Goal: Understand site structure: Grasp the organization and layout of the website

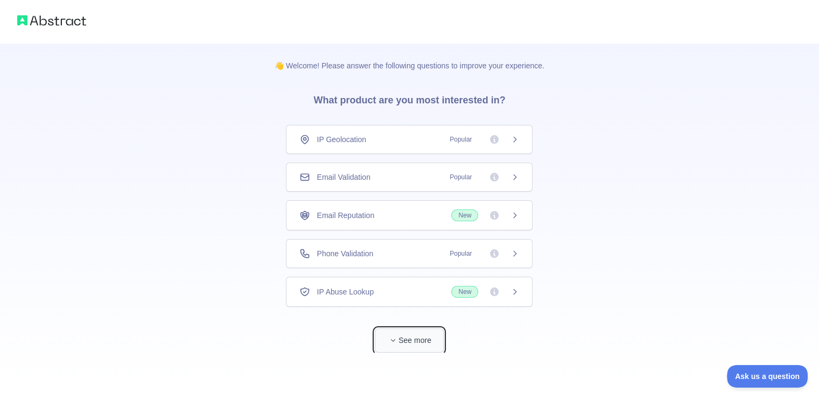
click at [394, 335] on span "button" at bounding box center [393, 340] width 11 height 11
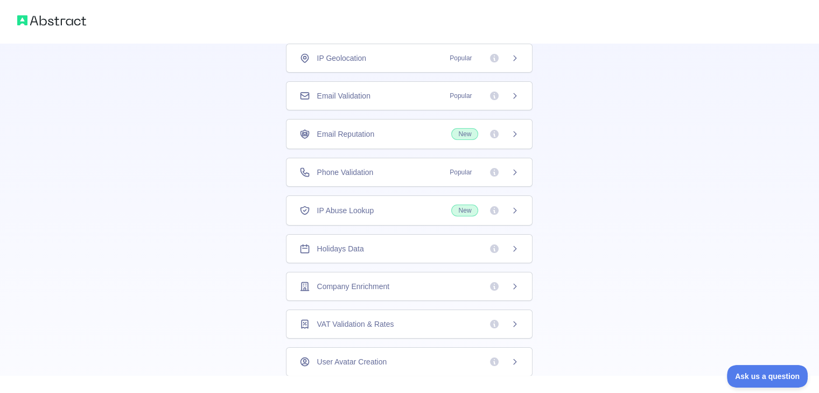
click at [426, 55] on div "IP Geolocation Popular" at bounding box center [409, 58] width 220 height 11
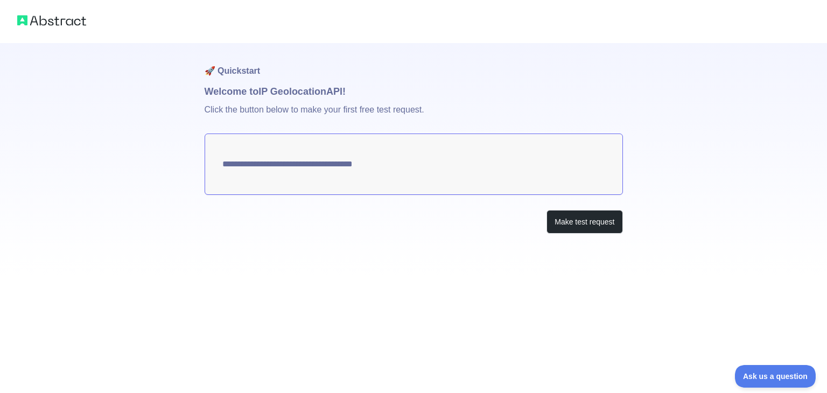
type textarea "**********"
click at [577, 225] on button "Make test request" at bounding box center [584, 222] width 76 height 24
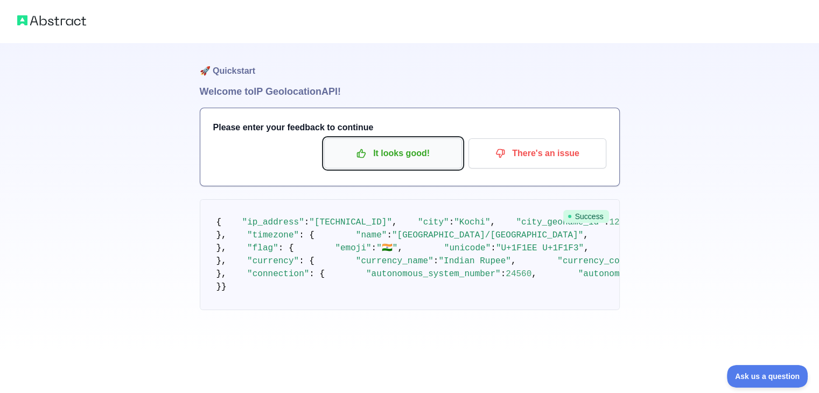
click at [402, 146] on p "It looks good!" at bounding box center [393, 153] width 122 height 18
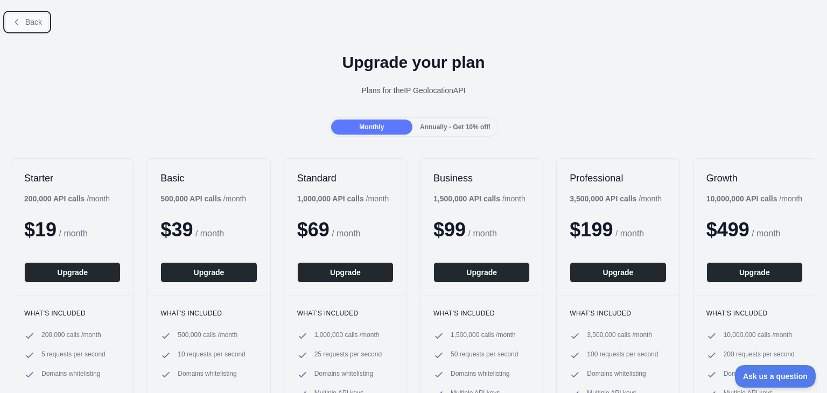
click at [38, 24] on span "Back" at bounding box center [33, 22] width 17 height 9
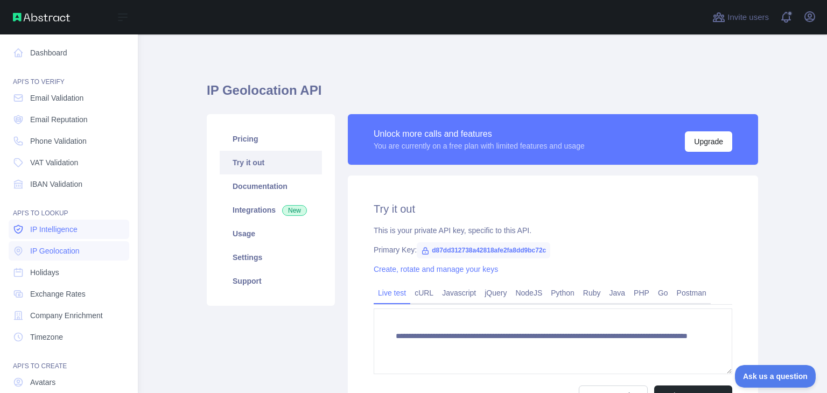
scroll to position [81, 0]
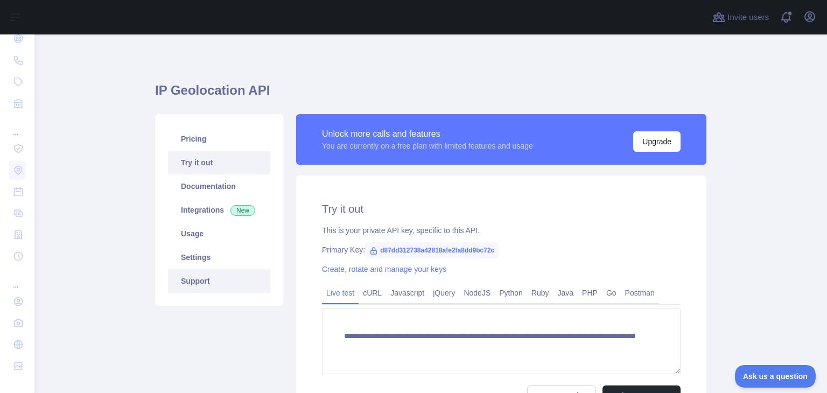
click at [213, 278] on link "Support" at bounding box center [219, 281] width 102 height 24
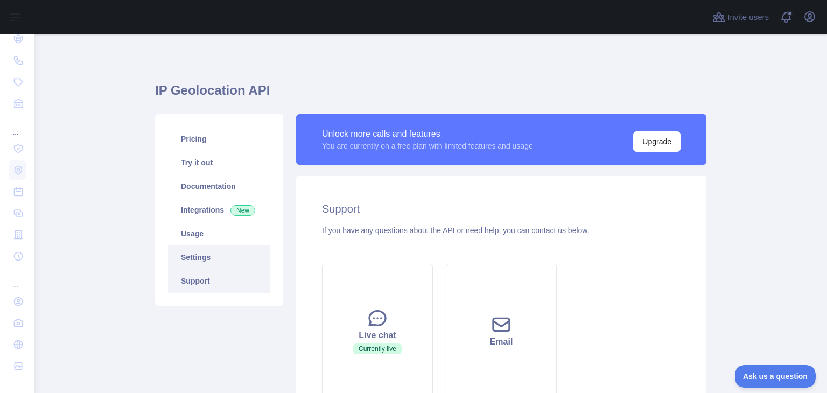
click at [208, 252] on link "Settings" at bounding box center [219, 257] width 102 height 24
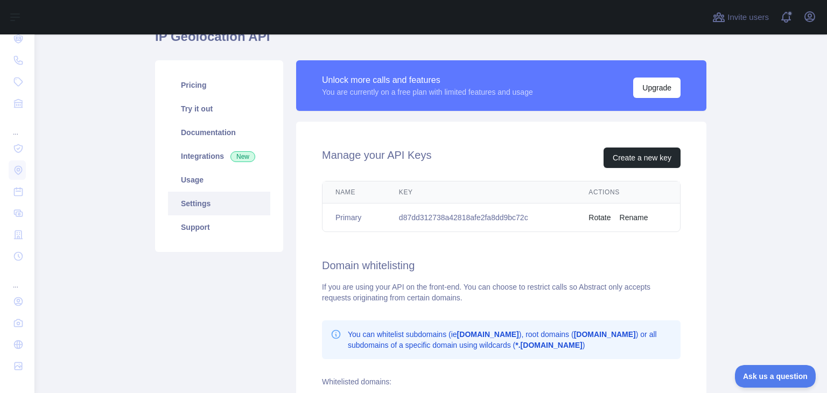
scroll to position [55, 0]
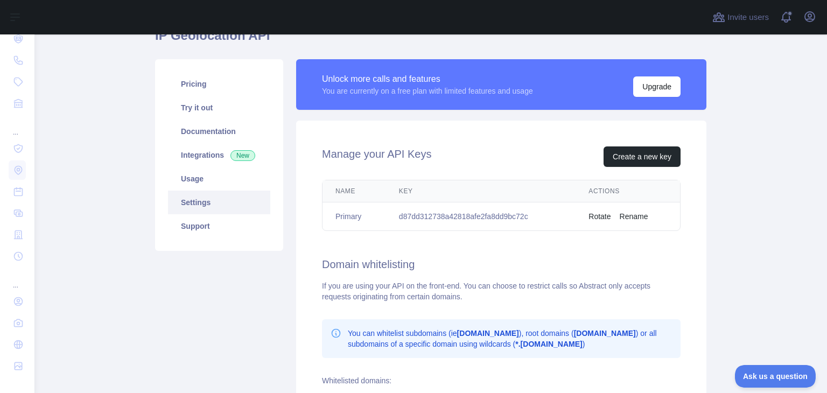
click at [482, 218] on td "d87dd312738a42818afe2fa8dd9bc72c" at bounding box center [481, 216] width 190 height 29
copy td "d87dd312738a42818afe2fa8dd9bc72c"
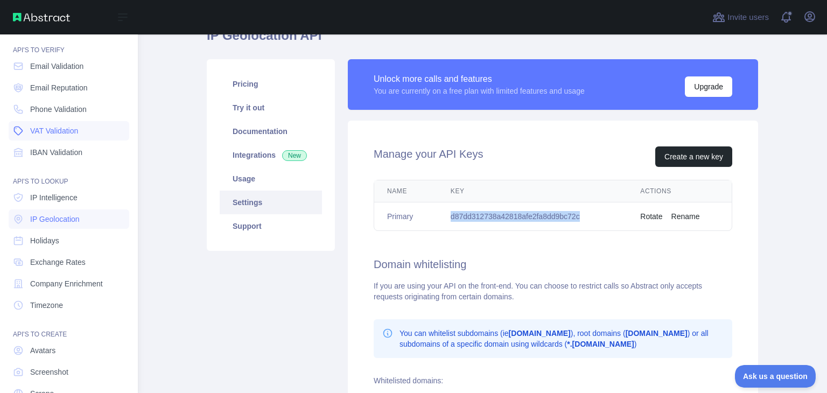
scroll to position [31, 0]
click at [52, 111] on span "Phone Validation" at bounding box center [58, 109] width 57 height 11
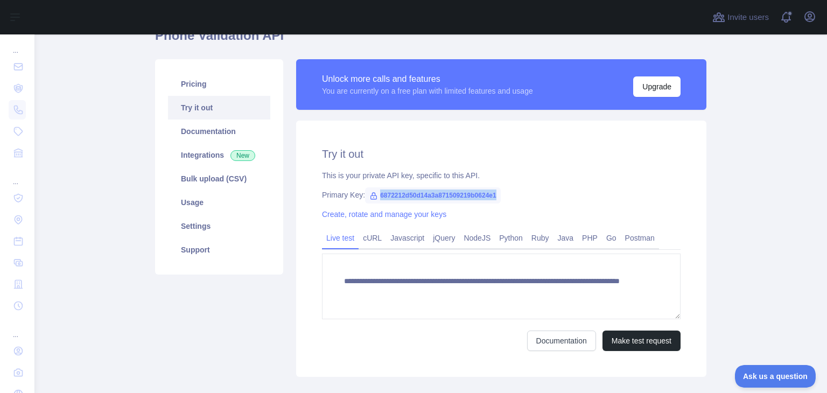
drag, startPoint x: 373, startPoint y: 194, endPoint x: 500, endPoint y: 194, distance: 126.5
click at [500, 194] on div "Primary Key: 6872212d50d14a3a871509219b0624e1" at bounding box center [501, 195] width 359 height 11
copy span "6872212d50d14a3a871509219b0624e1"
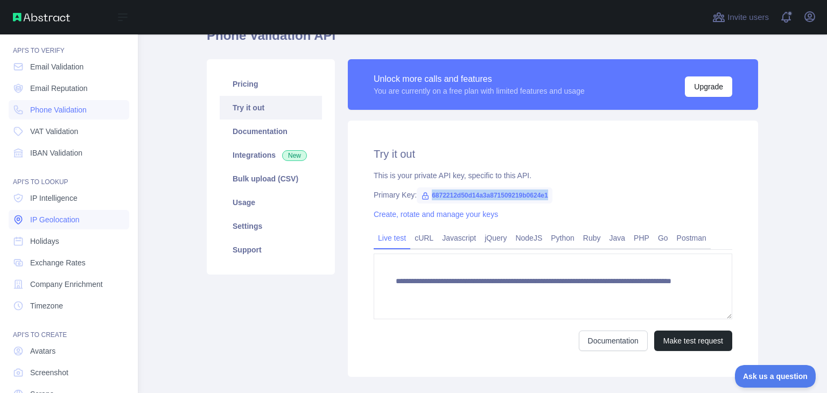
click at [58, 223] on span "IP Geolocation" at bounding box center [55, 219] width 50 height 11
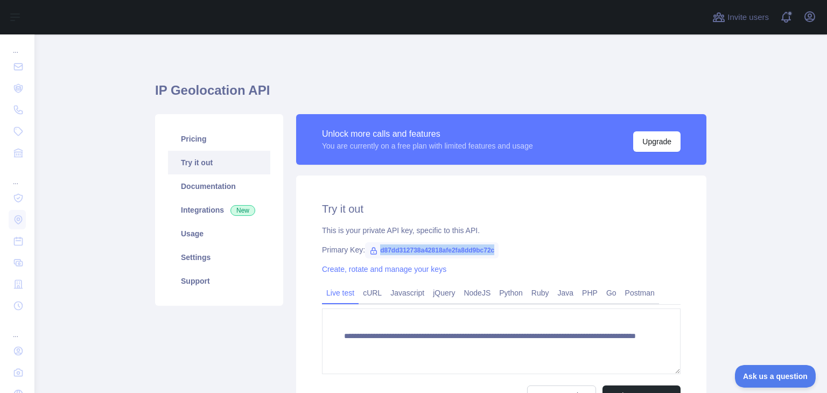
drag, startPoint x: 373, startPoint y: 251, endPoint x: 492, endPoint y: 252, distance: 118.4
click at [492, 252] on span "d87dd312738a42818afe2fa8dd9bc72c" at bounding box center [432, 250] width 134 height 16
copy span "d87dd312738a42818afe2fa8dd9bc72c"
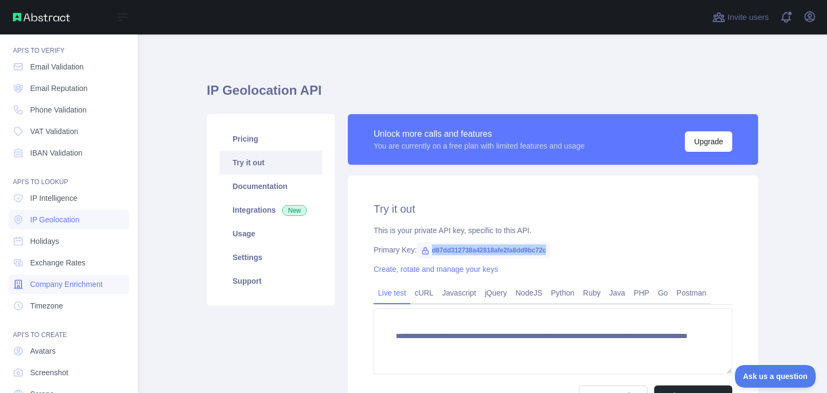
click at [62, 289] on span "Company Enrichment" at bounding box center [66, 284] width 73 height 11
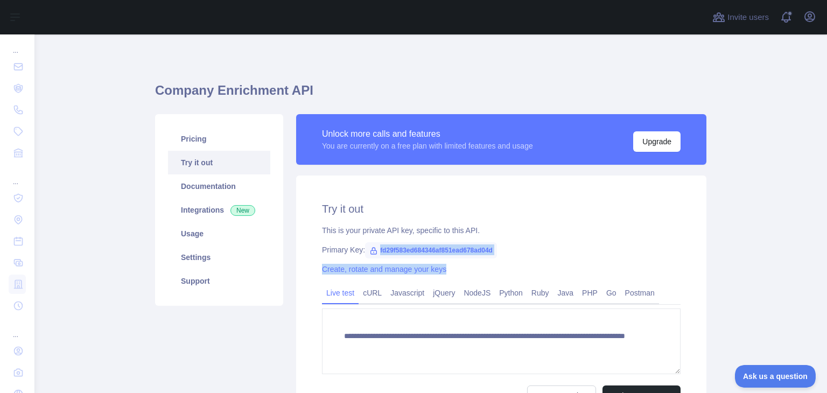
drag, startPoint x: 373, startPoint y: 250, endPoint x: 499, endPoint y: 255, distance: 126.1
click at [499, 255] on div "**********" at bounding box center [501, 304] width 410 height 256
copy span "fd29f583ed684346af851ead678ad04d"
